Goal: Task Accomplishment & Management: Complete application form

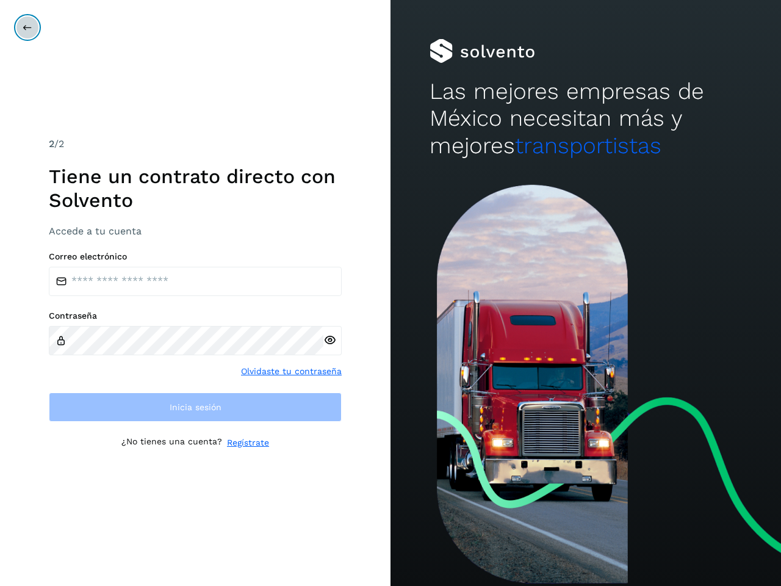
click at [27, 27] on icon at bounding box center [28, 28] width 10 height 10
click at [330, 340] on icon at bounding box center [330, 340] width 13 height 13
click at [292, 371] on link "Olvidaste tu contraseña" at bounding box center [291, 371] width 101 height 13
click at [248, 443] on link "Regístrate" at bounding box center [248, 442] width 42 height 13
